Goal: Complete application form: Complete application form

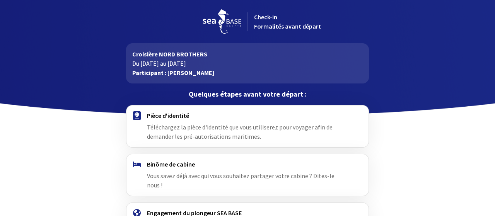
scroll to position [62, 0]
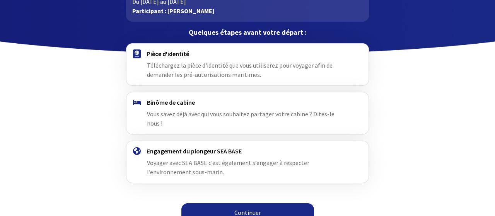
click at [137, 54] on img at bounding box center [137, 53] width 8 height 9
click at [251, 203] on link "Continuer" at bounding box center [247, 212] width 133 height 19
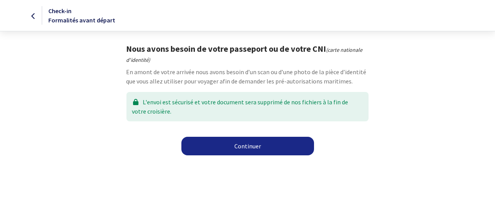
click at [251, 147] on link "Continuer" at bounding box center [247, 146] width 133 height 19
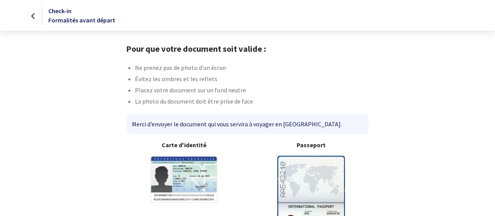
click at [323, 146] on b "Passeport" at bounding box center [311, 144] width 115 height 9
click at [317, 181] on img at bounding box center [311, 203] width 68 height 94
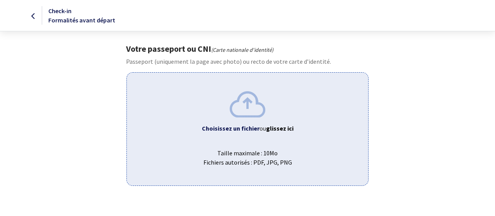
click at [252, 153] on span "Taille maximale : 10Mo Fichiers autorisés : PDF, JPG, PNG" at bounding box center [247, 154] width 228 height 25
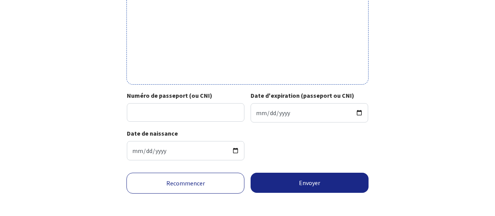
scroll to position [303, 0]
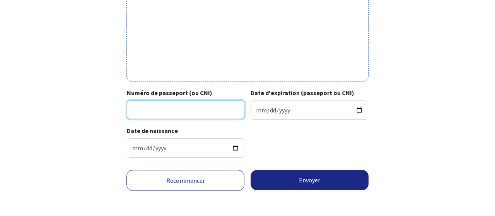
click at [141, 110] on input "Numéro de passeport (ou CNI)" at bounding box center [186, 110] width 118 height 19
type input "24HH11394"
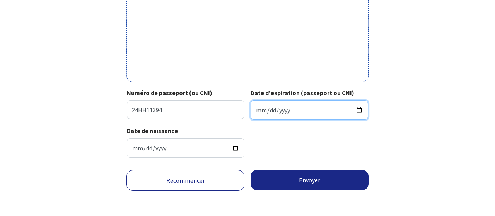
click at [269, 109] on input "Date d'expiration (passeport ou CNI)" at bounding box center [310, 110] width 118 height 19
click at [255, 108] on input "Date d'expiration (passeport ou CNI)" at bounding box center [310, 110] width 118 height 19
type input "2034-09-15"
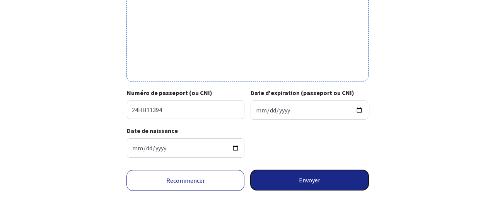
click at [313, 178] on button "Envoyer" at bounding box center [310, 180] width 118 height 20
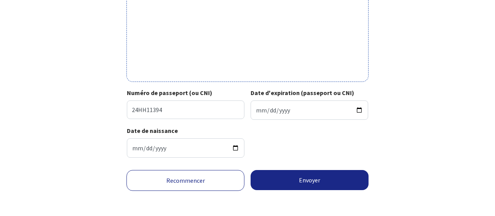
scroll to position [291, 0]
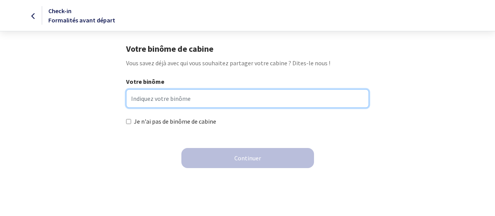
click at [135, 99] on input "Votre binôme" at bounding box center [247, 98] width 242 height 19
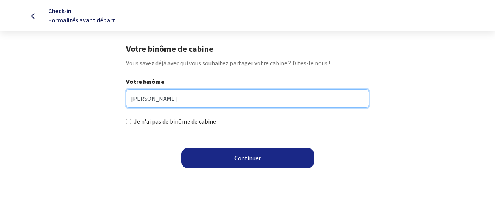
type input "GILLES CARRE"
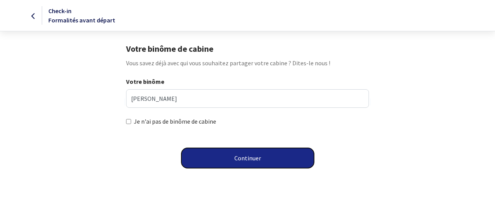
click at [249, 159] on button "Continuer" at bounding box center [247, 158] width 133 height 20
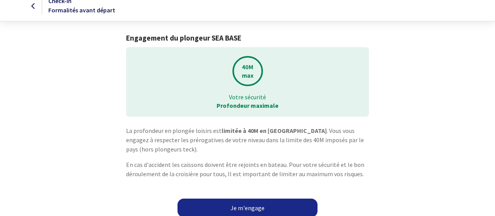
scroll to position [15, 0]
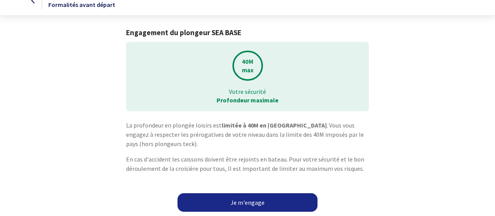
click at [249, 203] on link "Je m'engage" at bounding box center [247, 202] width 140 height 19
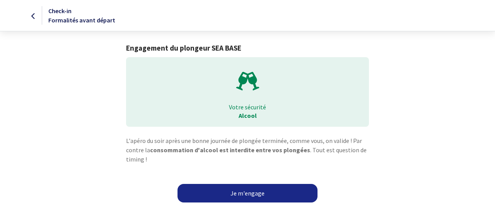
click at [250, 191] on link "Je m'engage" at bounding box center [247, 193] width 140 height 19
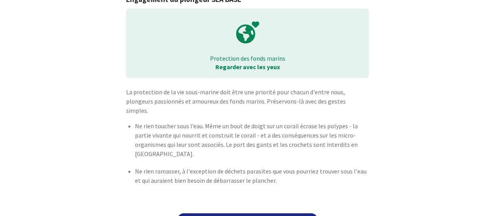
scroll to position [60, 0]
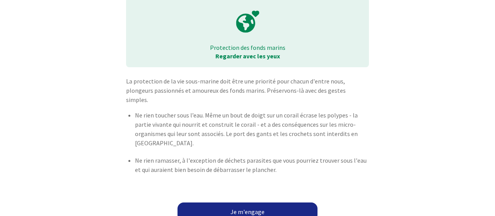
click at [254, 203] on link "Je m'engage" at bounding box center [247, 212] width 140 height 19
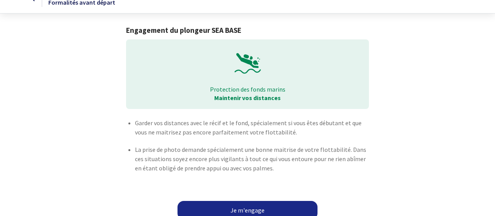
scroll to position [26, 0]
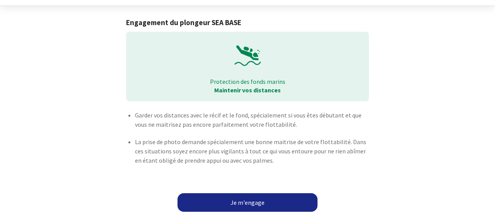
click at [257, 202] on link "Je m'engage" at bounding box center [247, 202] width 140 height 19
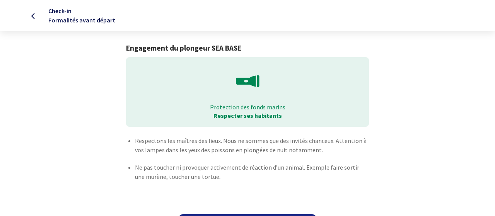
scroll to position [27, 0]
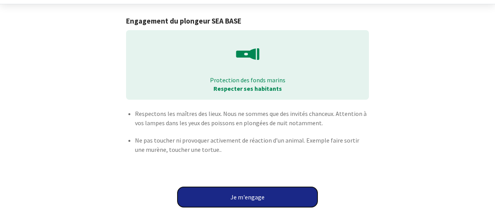
click at [257, 198] on button "Je m'engage" at bounding box center [247, 197] width 140 height 20
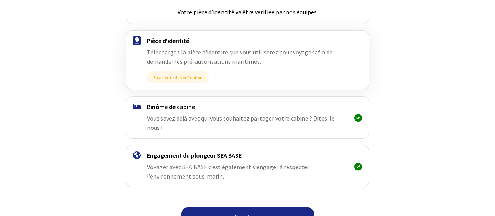
scroll to position [134, 0]
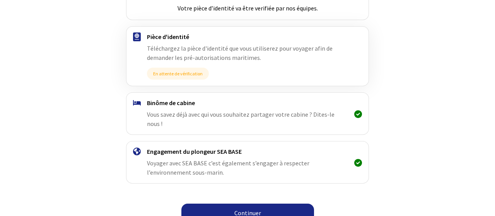
click at [249, 204] on link "Continuer" at bounding box center [247, 213] width 133 height 19
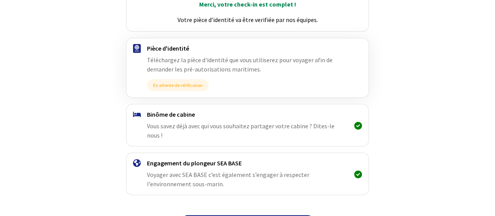
scroll to position [134, 0]
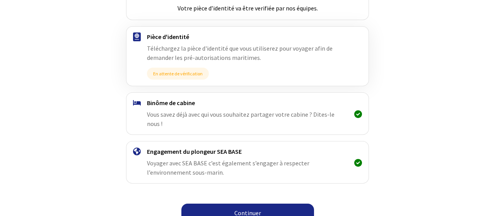
click at [249, 204] on link "Continuer" at bounding box center [247, 213] width 133 height 19
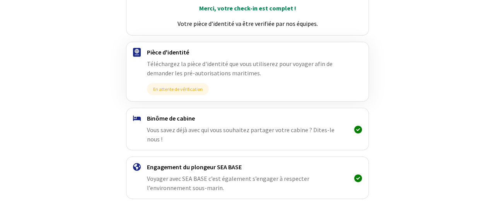
scroll to position [134, 0]
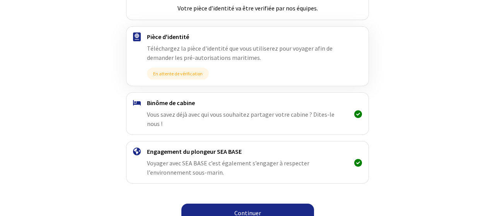
click at [253, 204] on link "Continuer" at bounding box center [247, 213] width 133 height 19
